Goal: Task Accomplishment & Management: Complete application form

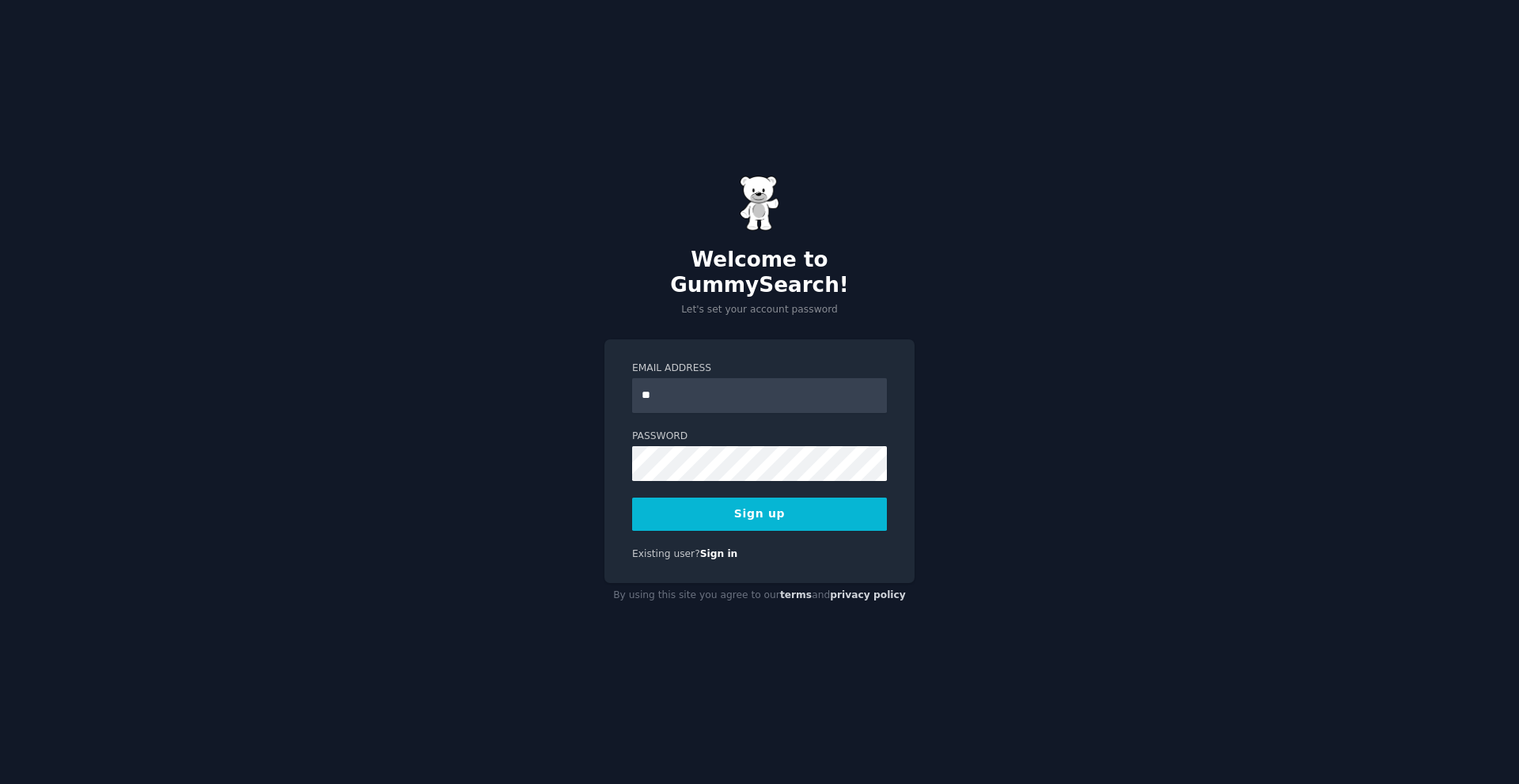
type input "**********"
click at [688, 505] on button "Sign up" at bounding box center [759, 514] width 255 height 33
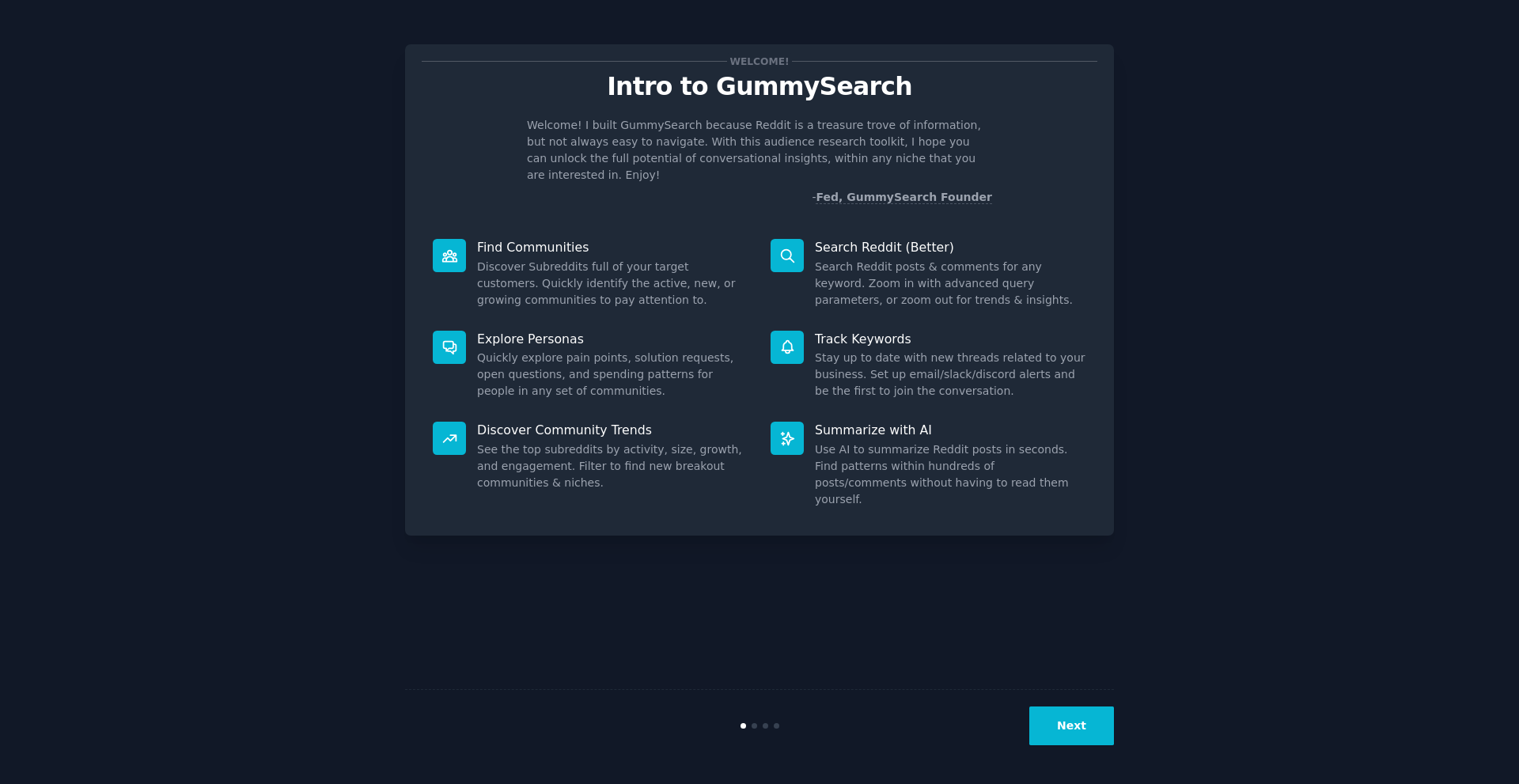
click at [1067, 714] on button "Next" at bounding box center [1072, 725] width 85 height 39
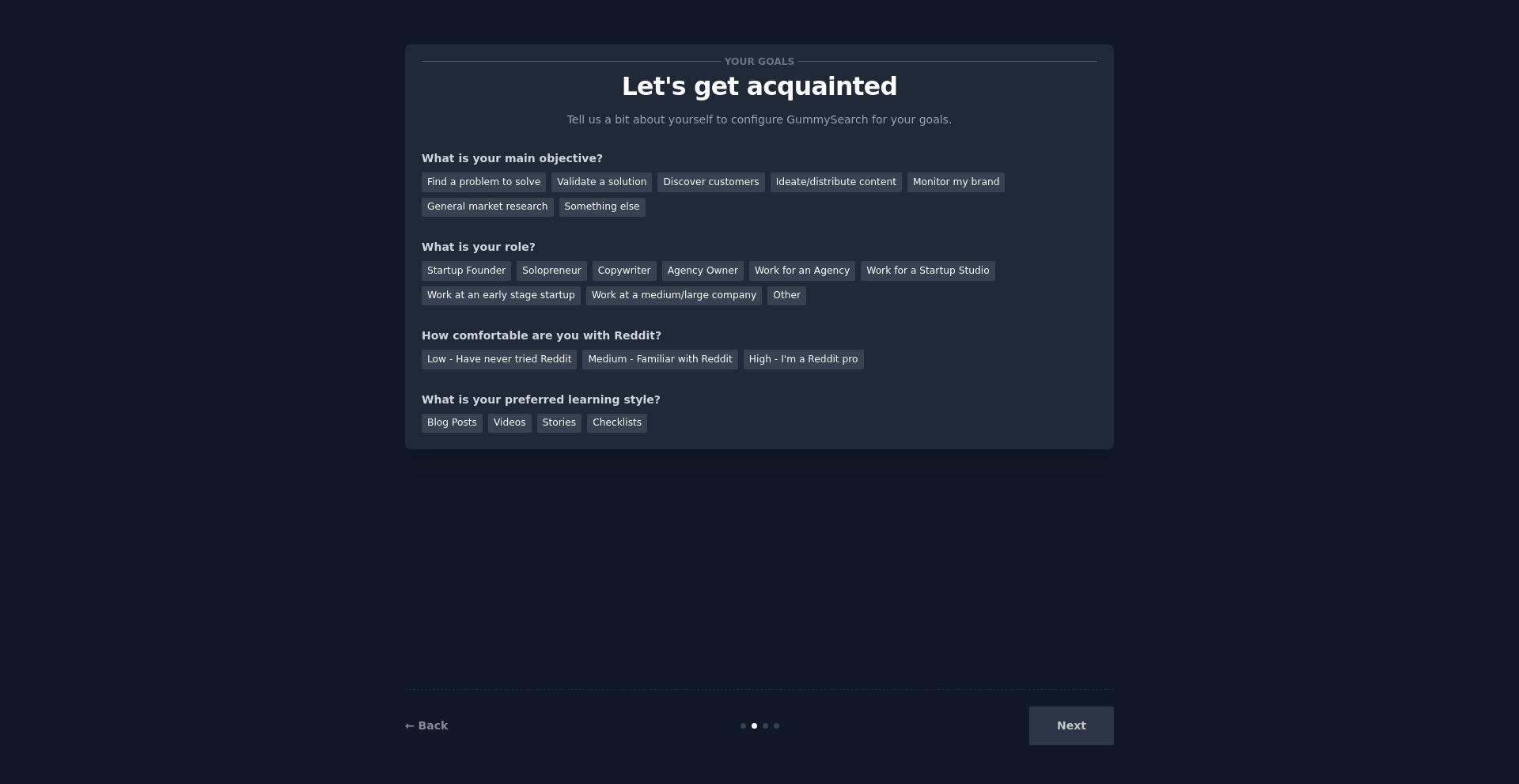
click at [1078, 738] on div "Next" at bounding box center [996, 725] width 237 height 39
click at [560, 202] on div "Something else" at bounding box center [603, 207] width 86 height 20
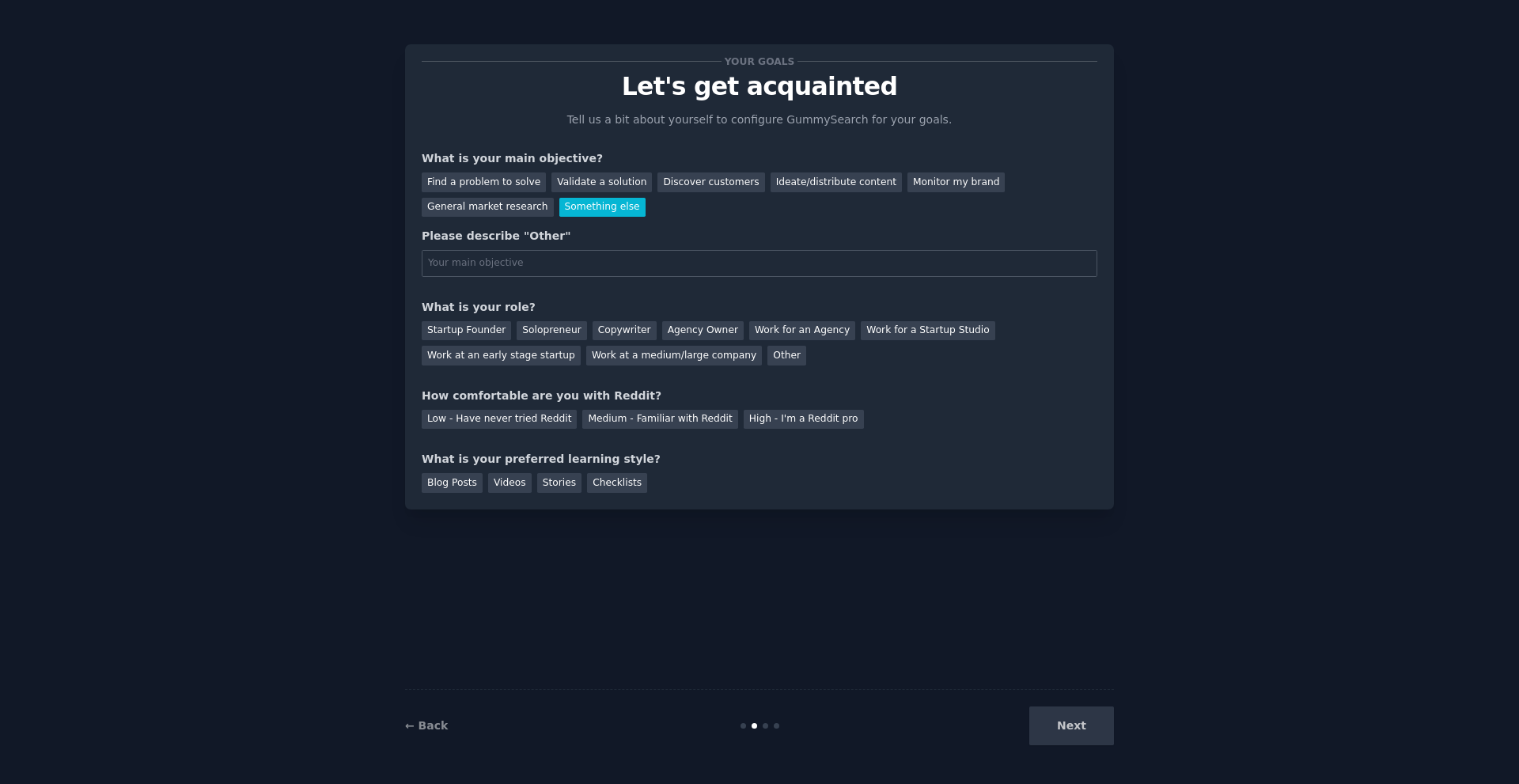
click at [560, 202] on div "Something else" at bounding box center [603, 207] width 86 height 20
click at [481, 182] on div "Find a problem to solve" at bounding box center [484, 182] width 124 height 20
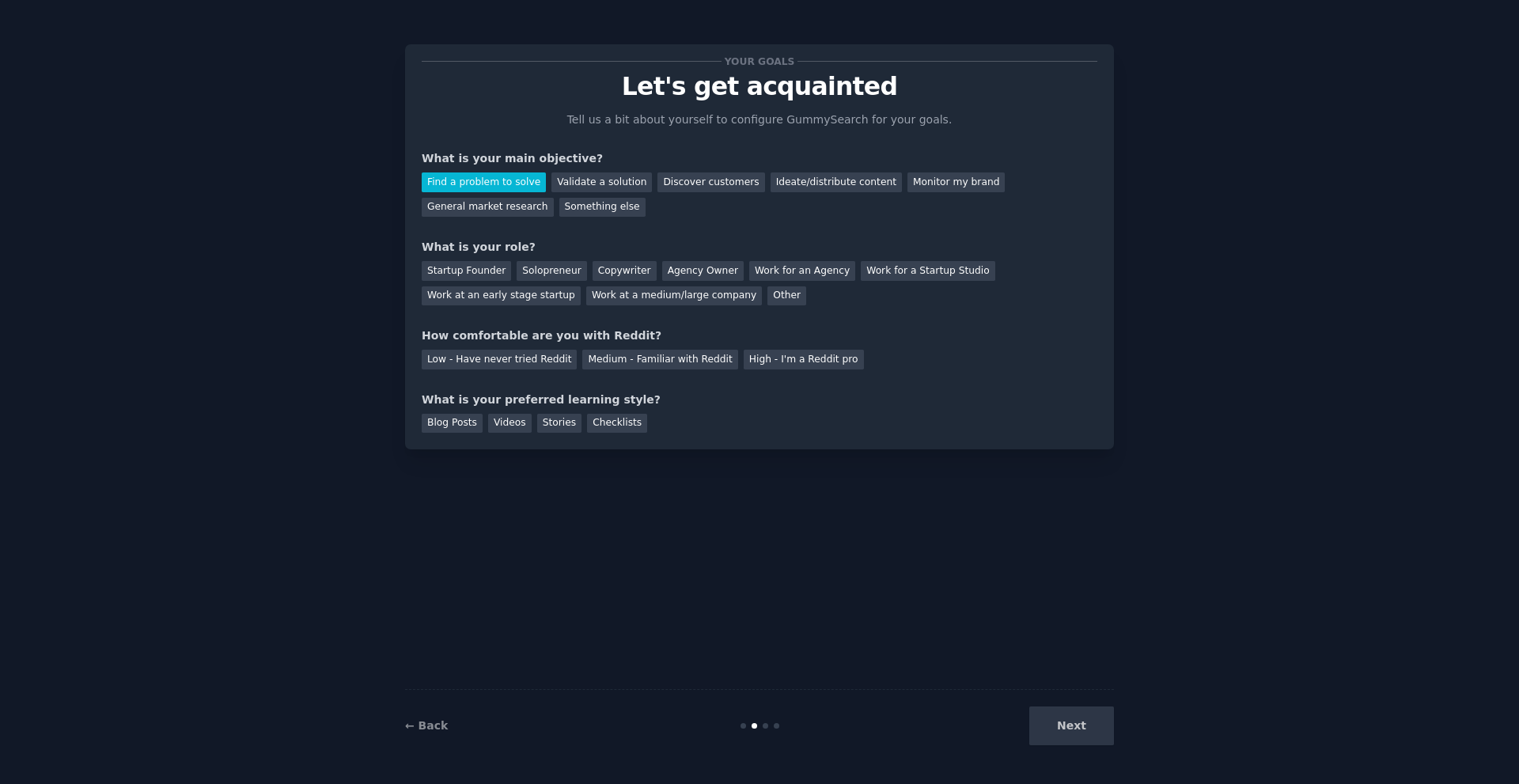
click at [620, 296] on div "Startup Founder Solopreneur Copywriter Agency Owner Work for an Agency Work for…" at bounding box center [759, 281] width 675 height 50
click at [767, 294] on div "Other" at bounding box center [786, 296] width 39 height 20
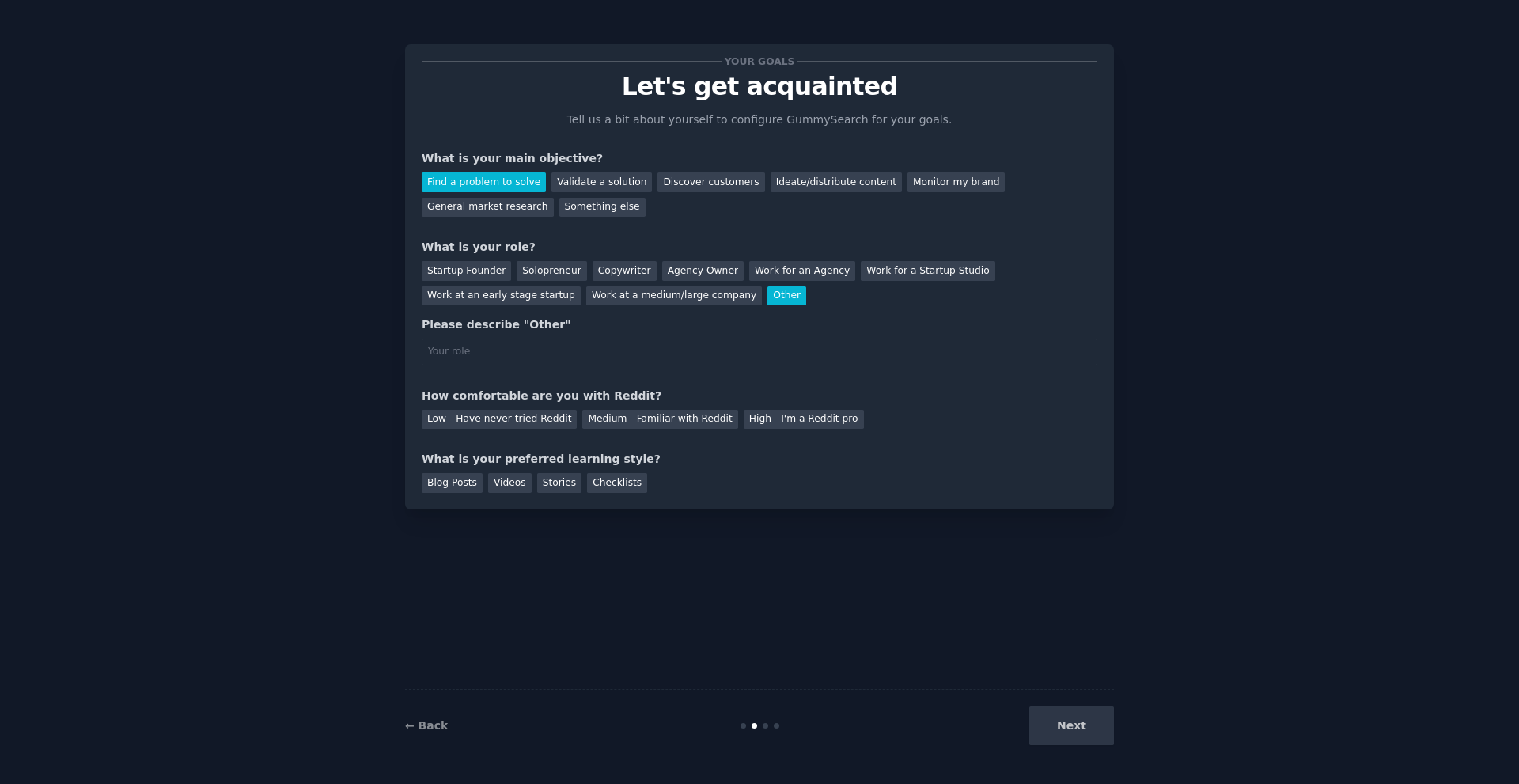
click at [767, 294] on div "Other" at bounding box center [786, 296] width 39 height 20
click at [473, 275] on div "Startup Founder" at bounding box center [465, 270] width 89 height 20
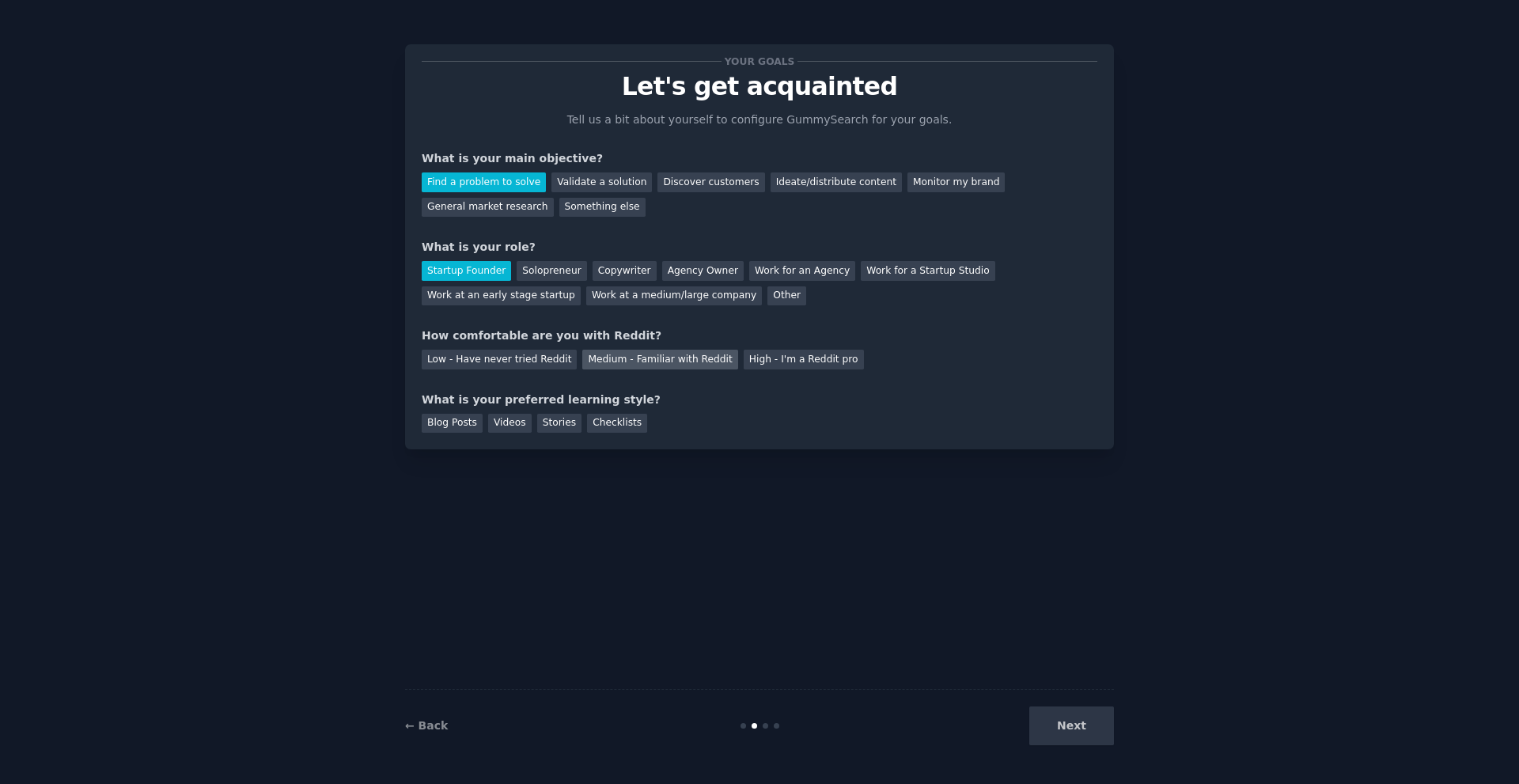
click at [598, 359] on div "Medium - Familiar with Reddit" at bounding box center [660, 359] width 155 height 20
drag, startPoint x: 544, startPoint y: 420, endPoint x: 484, endPoint y: 420, distance: 60.0
click at [543, 420] on div "Stories" at bounding box center [559, 423] width 44 height 20
click at [488, 420] on div "Videos" at bounding box center [509, 423] width 43 height 20
click at [463, 420] on div "Blog Posts" at bounding box center [452, 423] width 61 height 20
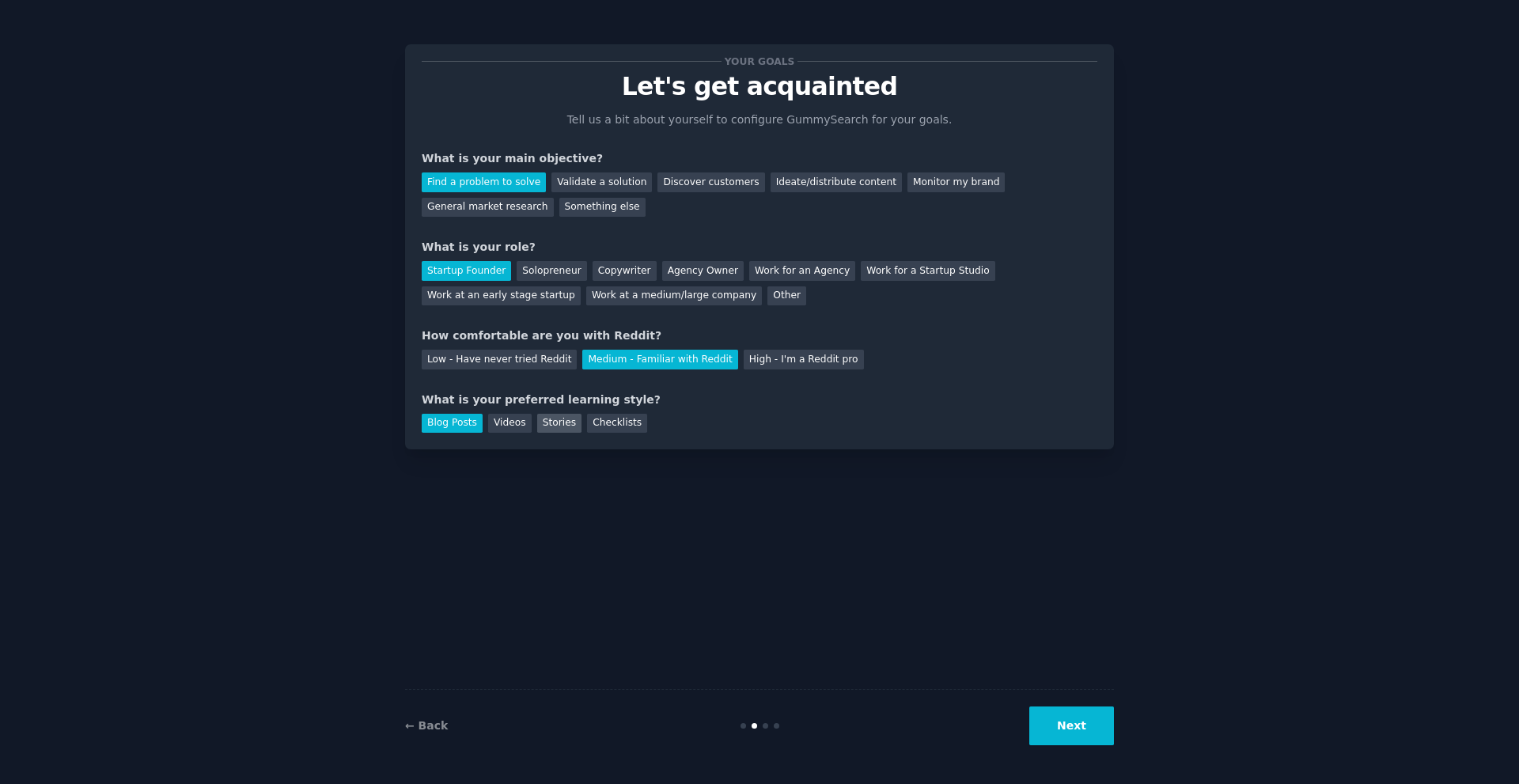
drag, startPoint x: 522, startPoint y: 417, endPoint x: 551, endPoint y: 416, distance: 29.0
click at [523, 416] on div "Blog Posts Videos Stories Checklists" at bounding box center [759, 420] width 675 height 25
click at [560, 416] on div "Stories" at bounding box center [559, 423] width 44 height 20
click at [503, 420] on div "Videos" at bounding box center [509, 423] width 43 height 20
click at [453, 429] on div "Blog Posts" at bounding box center [452, 423] width 61 height 20
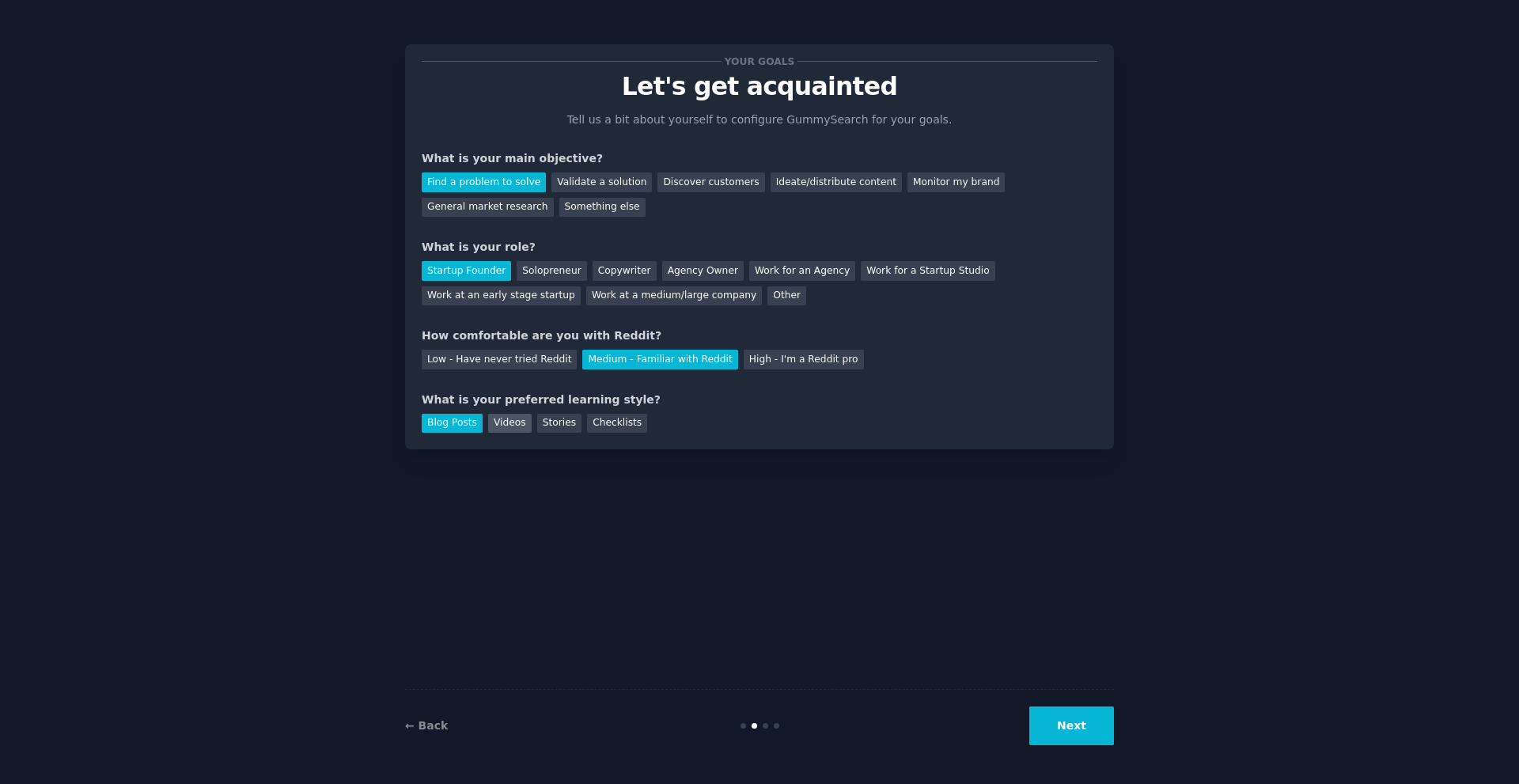
drag, startPoint x: 487, startPoint y: 426, endPoint x: 772, endPoint y: 590, distance: 328.8
click at [489, 426] on div "Videos" at bounding box center [509, 423] width 43 height 20
click at [1074, 743] on button "Next" at bounding box center [1072, 725] width 85 height 39
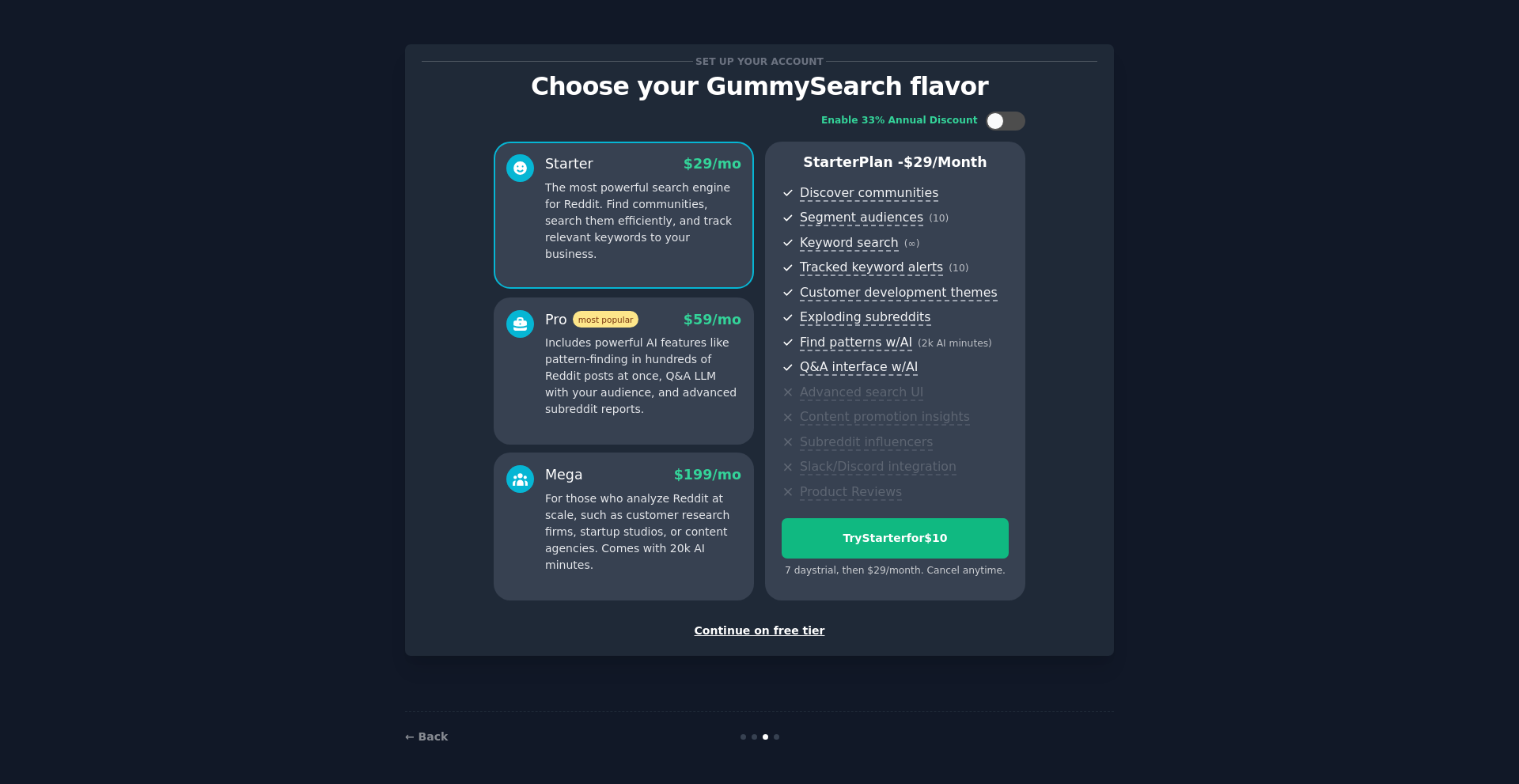
click at [752, 628] on div "Continue on free tier" at bounding box center [759, 630] width 675 height 16
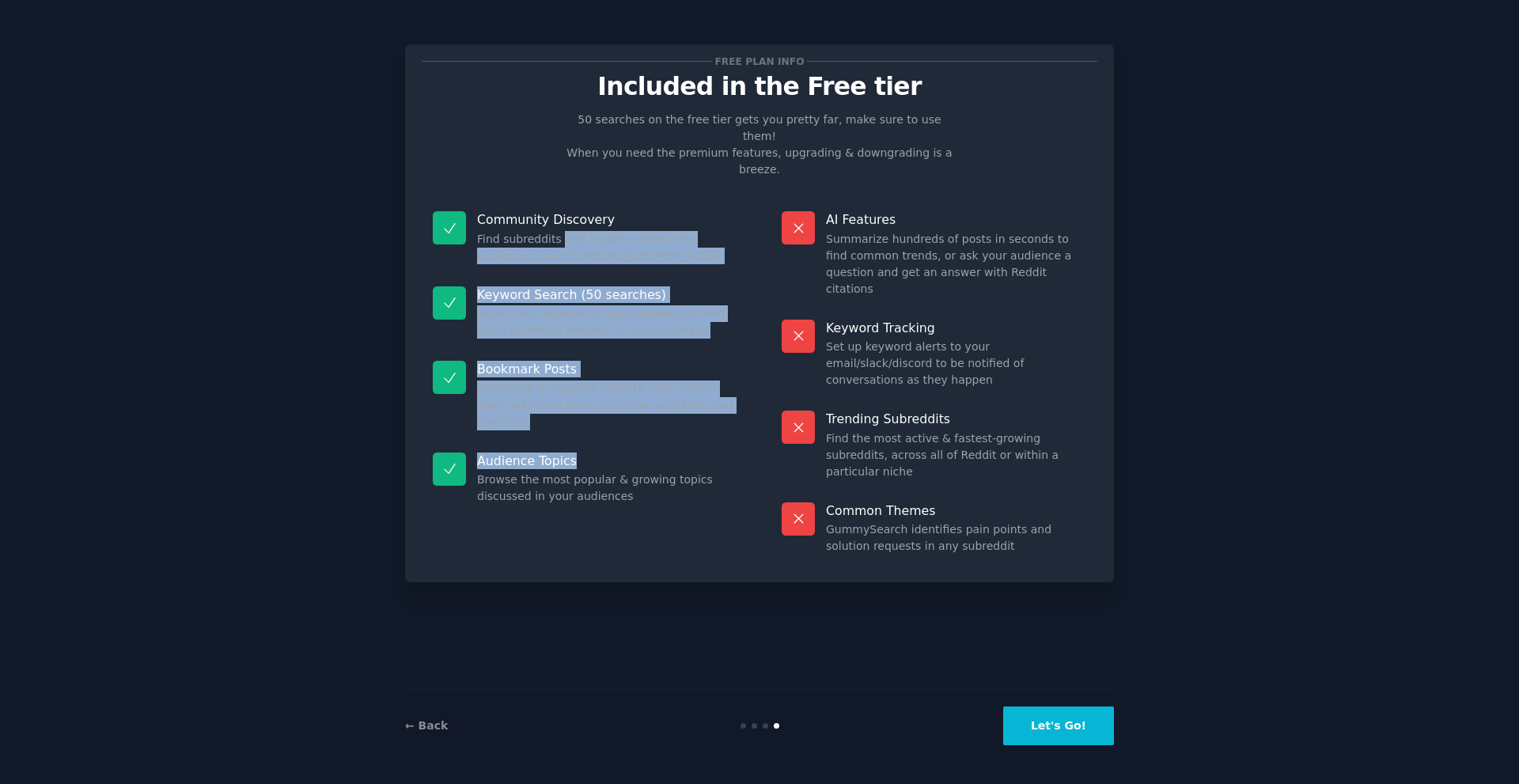
drag, startPoint x: 556, startPoint y: 199, endPoint x: 566, endPoint y: 409, distance: 210.2
click at [566, 409] on dl "Community Discovery Find subreddits and organize them into audiences, search an…" at bounding box center [585, 383] width 326 height 365
click at [566, 452] on p "Audience Topics" at bounding box center [606, 460] width 260 height 16
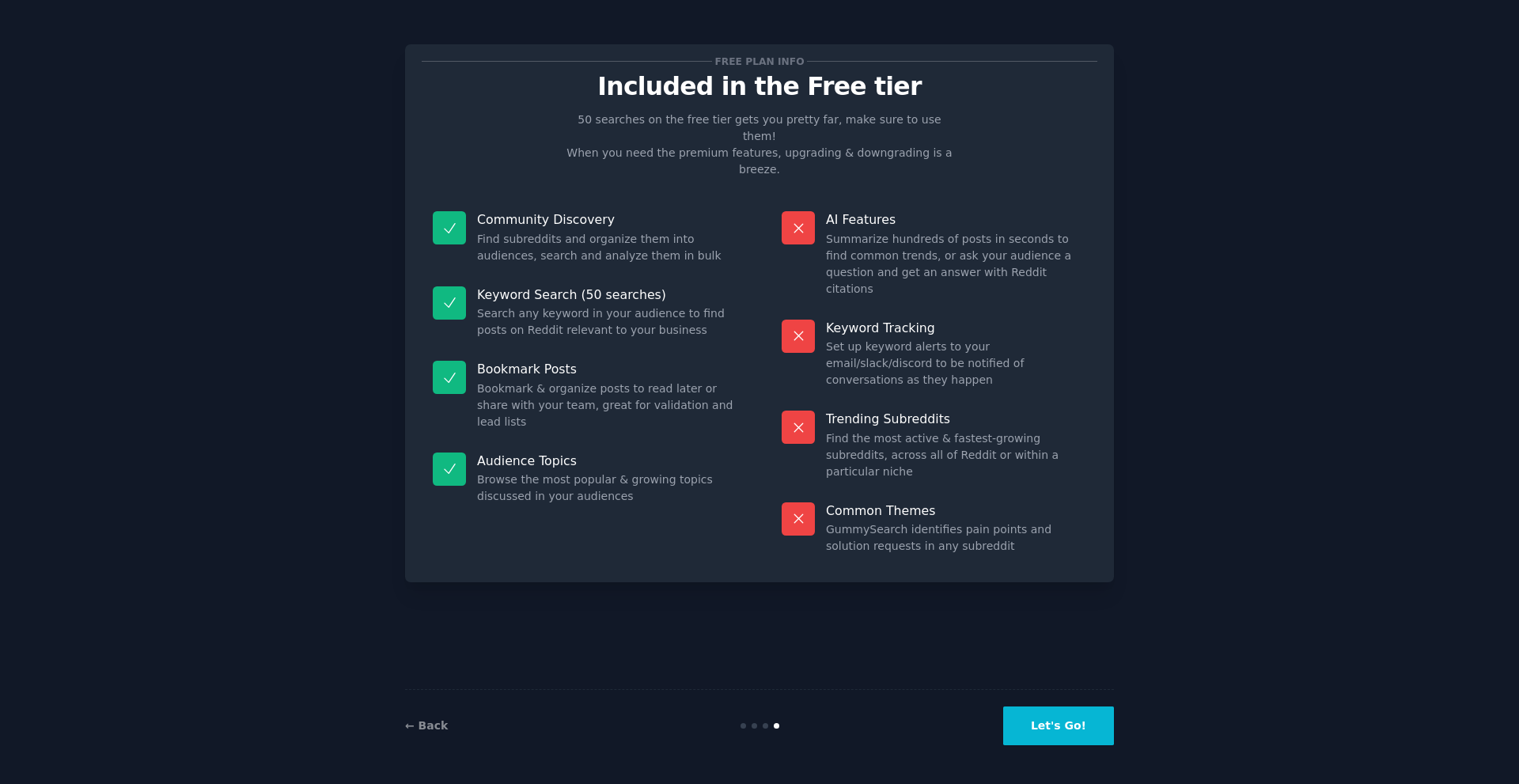
click at [1039, 743] on button "Let's Go!" at bounding box center [1058, 725] width 111 height 39
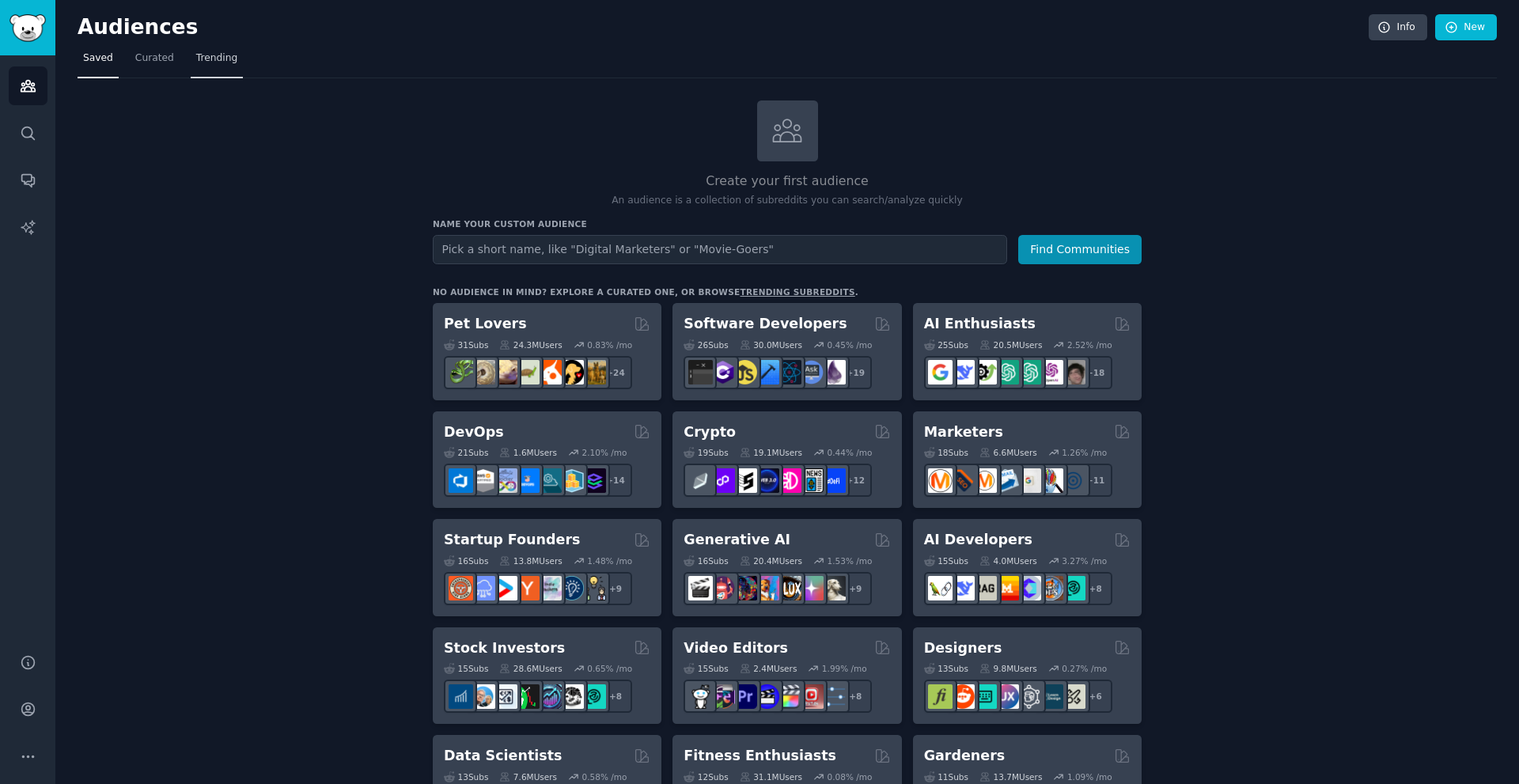
click at [228, 68] on link "Trending" at bounding box center [217, 62] width 52 height 33
